Goal: Task Accomplishment & Management: Manage account settings

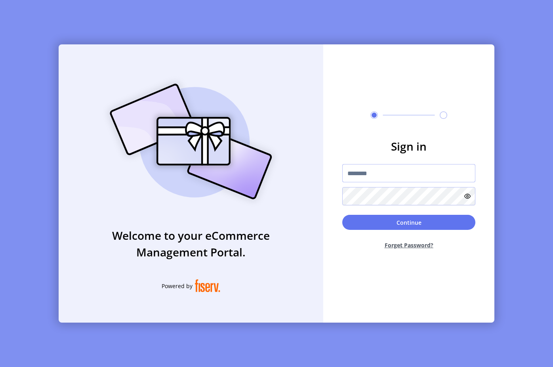
click at [387, 174] on input "text" at bounding box center [408, 173] width 133 height 18
paste input "*********"
type input "*********"
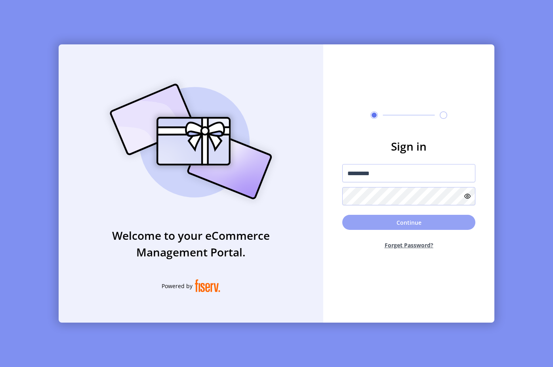
click at [398, 220] on button "Continue" at bounding box center [408, 222] width 133 height 15
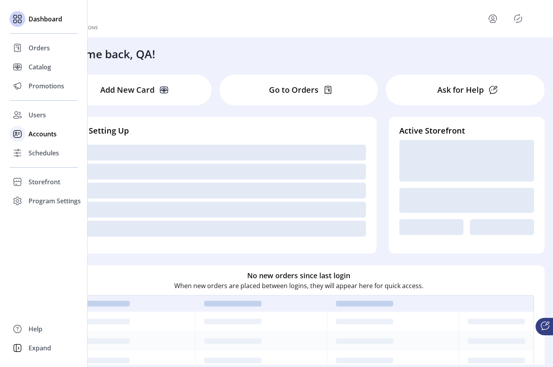
click at [19, 135] on icon at bounding box center [17, 134] width 13 height 13
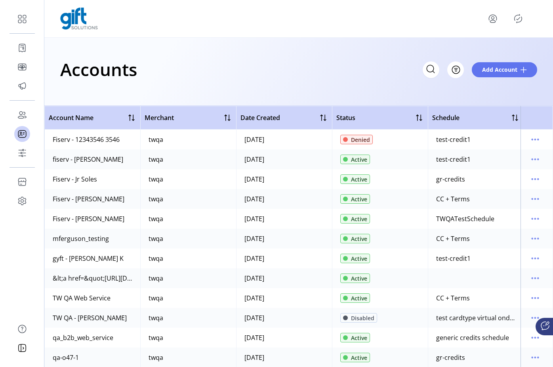
click at [261, 82] on div "Accounts Filter Add Account" at bounding box center [298, 69] width 477 height 28
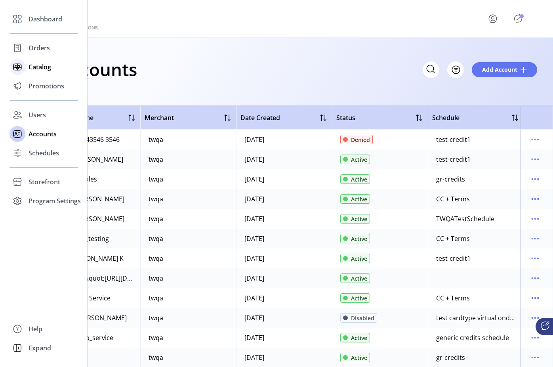
click at [19, 66] on icon at bounding box center [17, 67] width 13 height 13
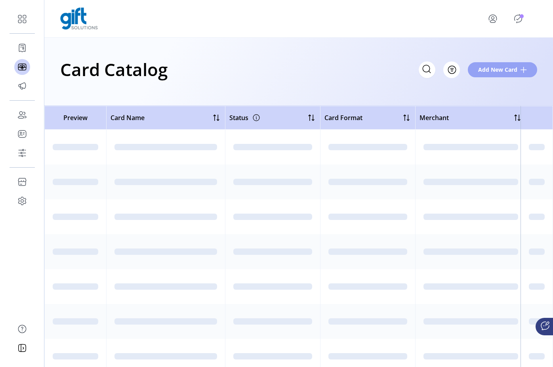
click at [498, 71] on span "Add New Card" at bounding box center [497, 69] width 39 height 8
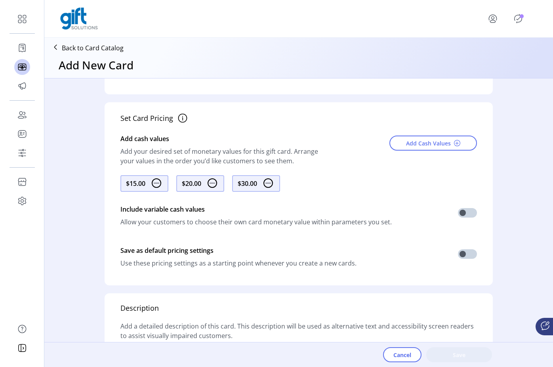
scroll to position [227, 0]
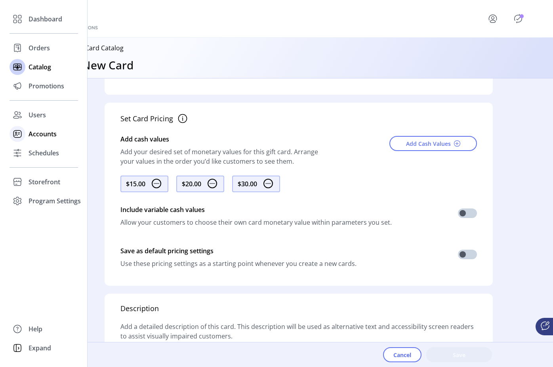
click at [18, 137] on rect at bounding box center [17, 133] width 8 height 7
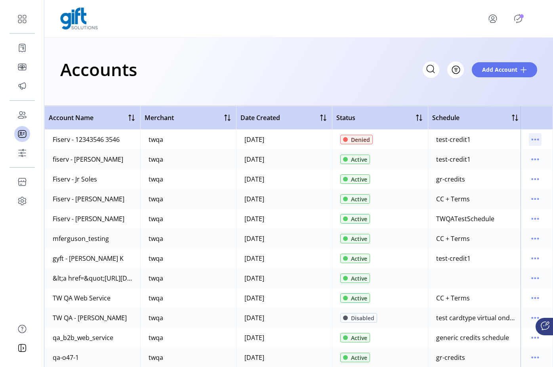
click at [531, 138] on icon "menu" at bounding box center [535, 139] width 13 height 13
click at [514, 153] on span "View Details" at bounding box center [498, 155] width 66 height 6
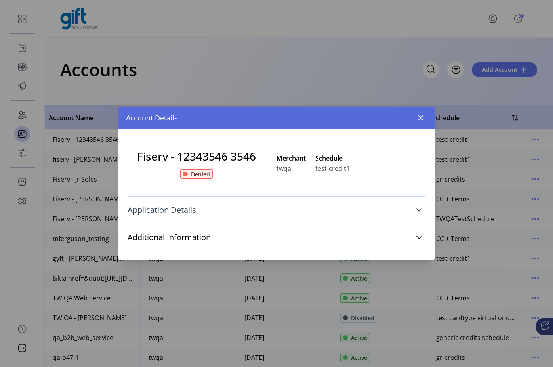
click at [339, 212] on link "Application Details" at bounding box center [277, 209] width 298 height 17
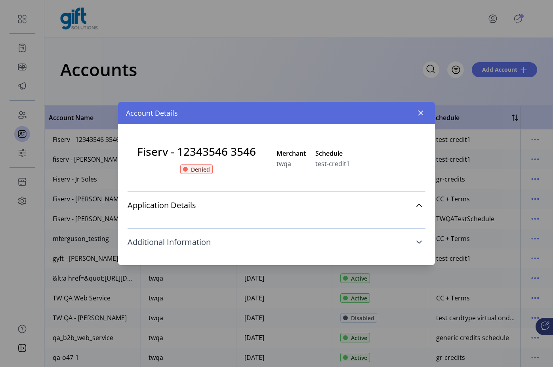
click at [329, 240] on link "Additional Information" at bounding box center [277, 241] width 298 height 17
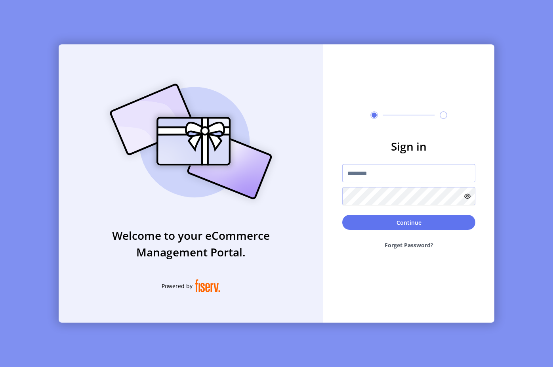
click at [407, 175] on input "text" at bounding box center [408, 173] width 133 height 18
